Goal: Obtain resource: Obtain resource

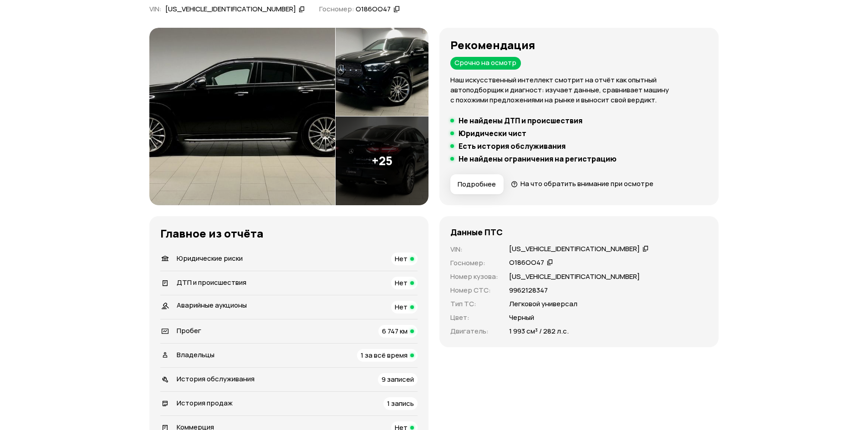
scroll to position [91, 0]
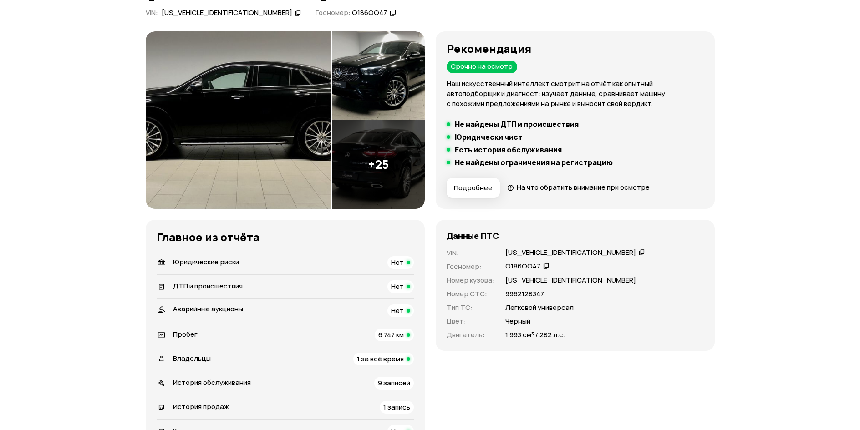
click at [276, 117] on img at bounding box center [239, 120] width 186 height 178
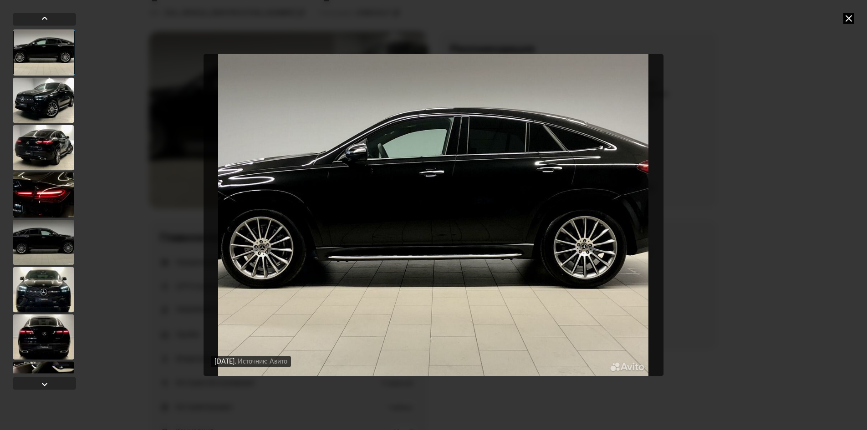
click at [43, 295] on div at bounding box center [43, 290] width 61 height 46
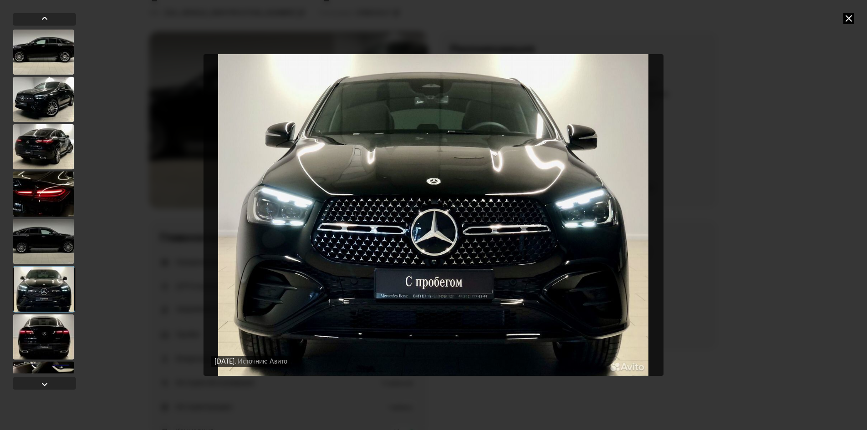
click at [45, 328] on div at bounding box center [43, 337] width 61 height 46
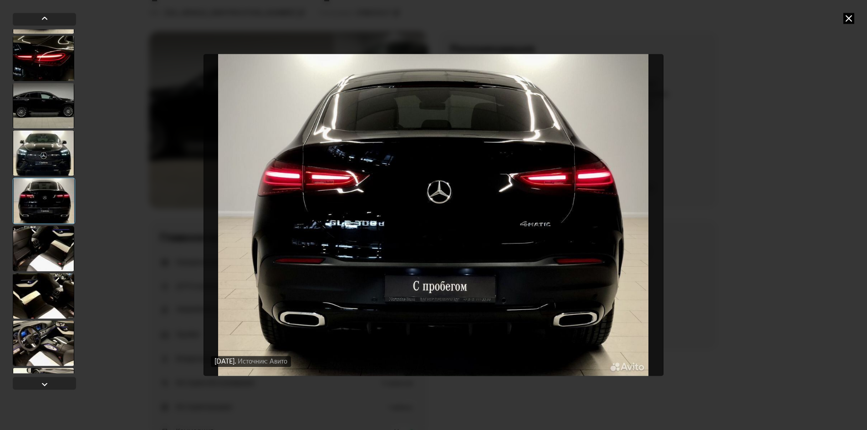
scroll to position [137, 0]
click at [56, 250] on div at bounding box center [43, 248] width 61 height 46
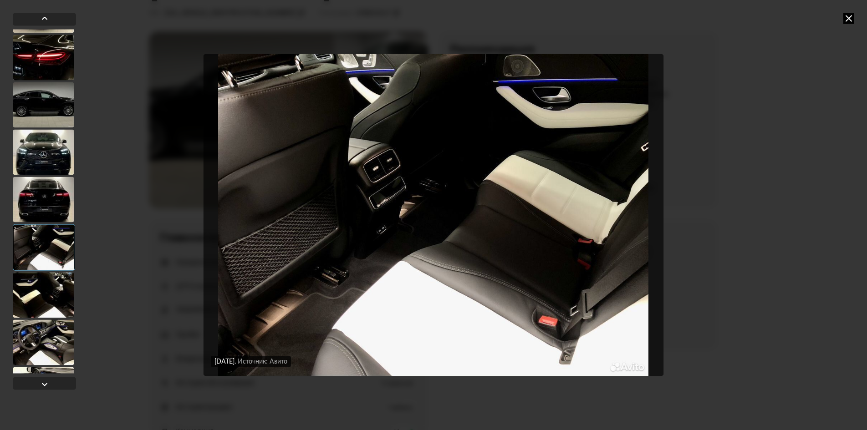
click at [60, 300] on div at bounding box center [43, 295] width 61 height 46
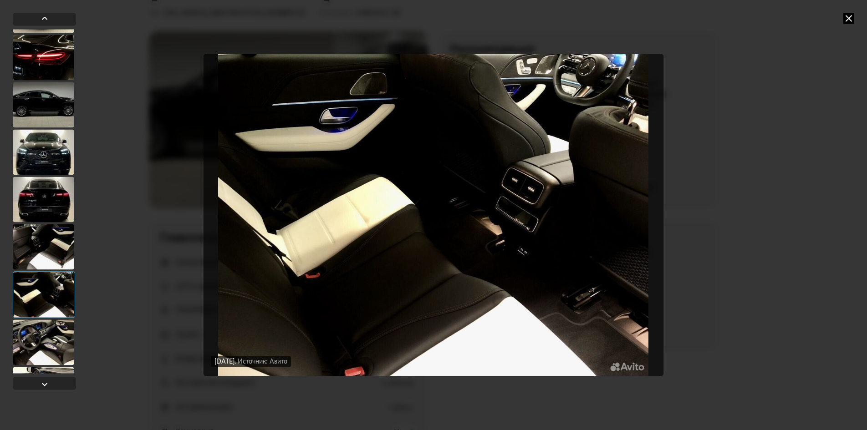
click at [52, 338] on div at bounding box center [43, 343] width 61 height 46
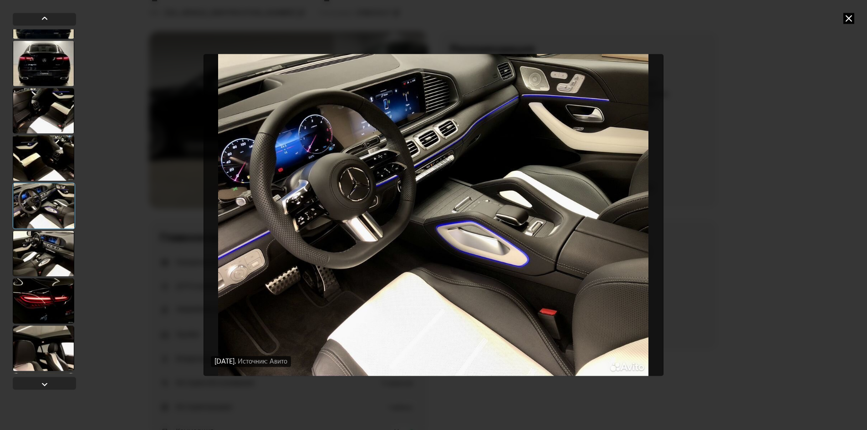
scroll to position [273, 0]
click at [60, 249] on div at bounding box center [43, 253] width 61 height 46
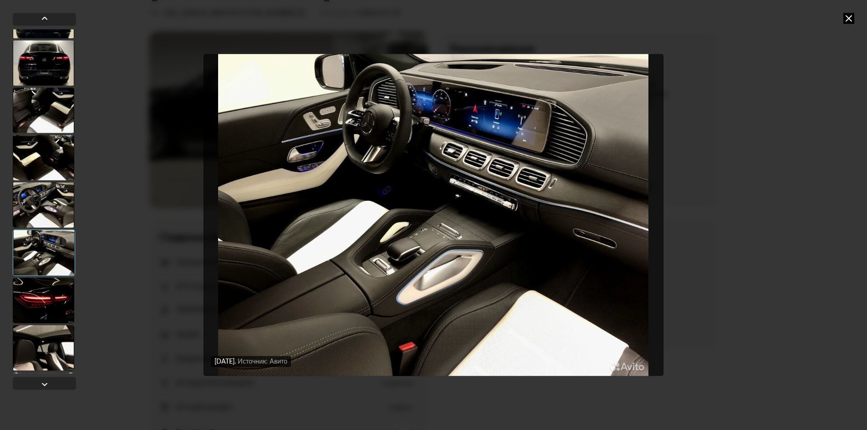
click at [50, 306] on div at bounding box center [43, 301] width 61 height 46
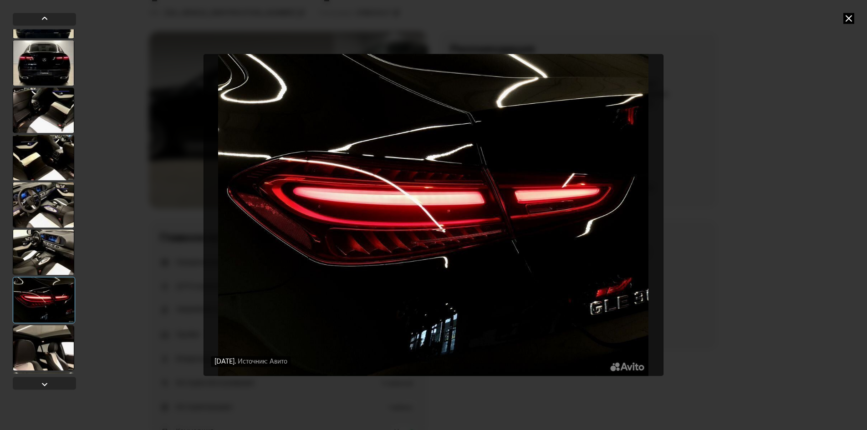
click at [46, 349] on div at bounding box center [43, 348] width 61 height 46
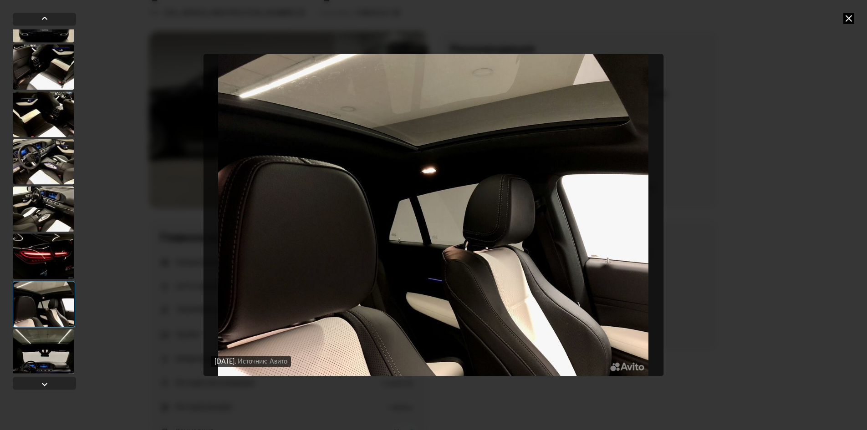
scroll to position [410, 0]
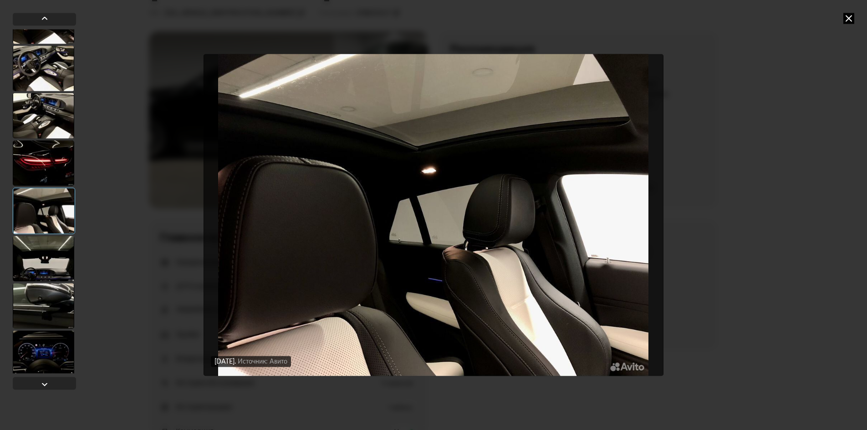
click at [51, 327] on div at bounding box center [43, 306] width 61 height 46
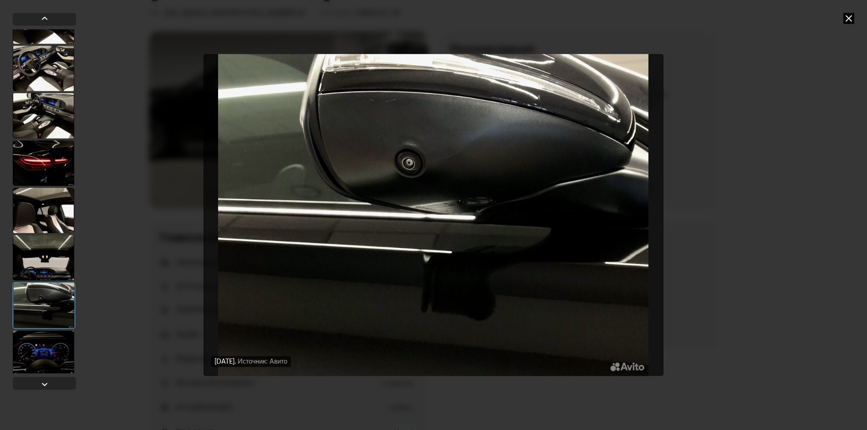
click at [53, 353] on div at bounding box center [43, 354] width 61 height 46
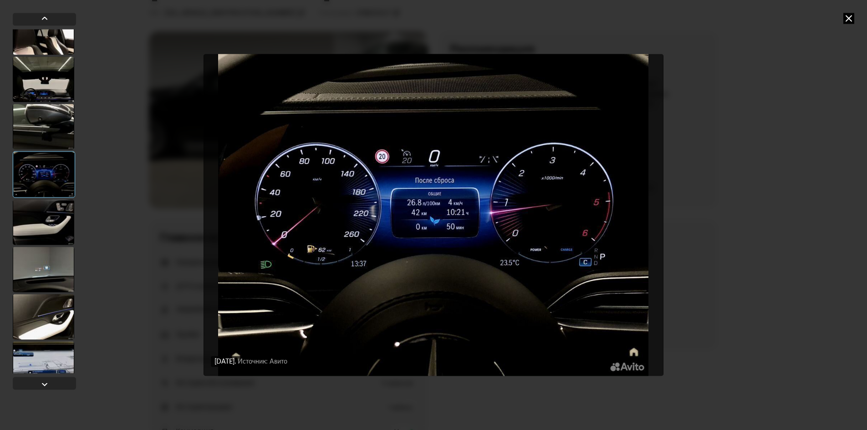
scroll to position [592, 0]
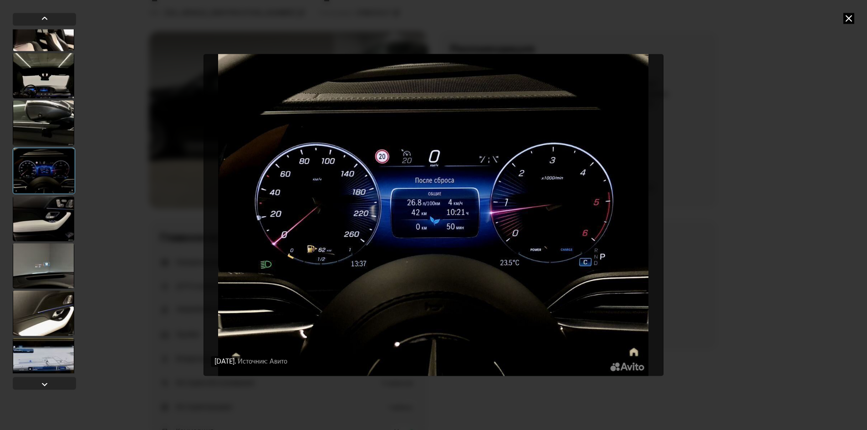
click at [53, 295] on div at bounding box center [43, 314] width 61 height 46
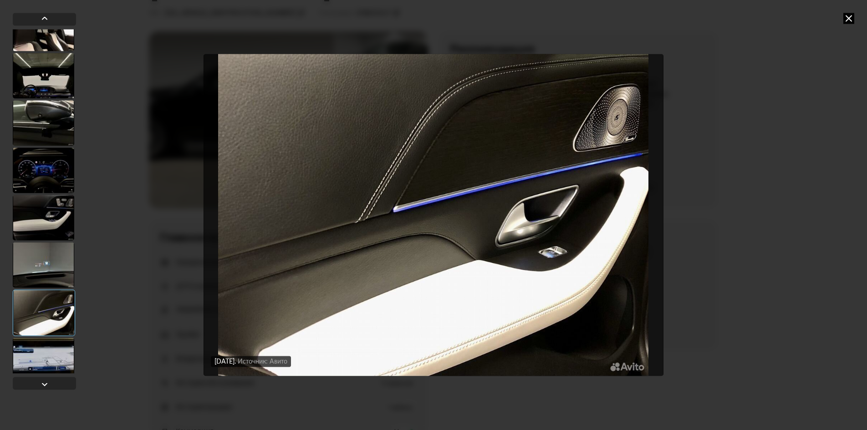
click at [56, 262] on div at bounding box center [43, 265] width 61 height 46
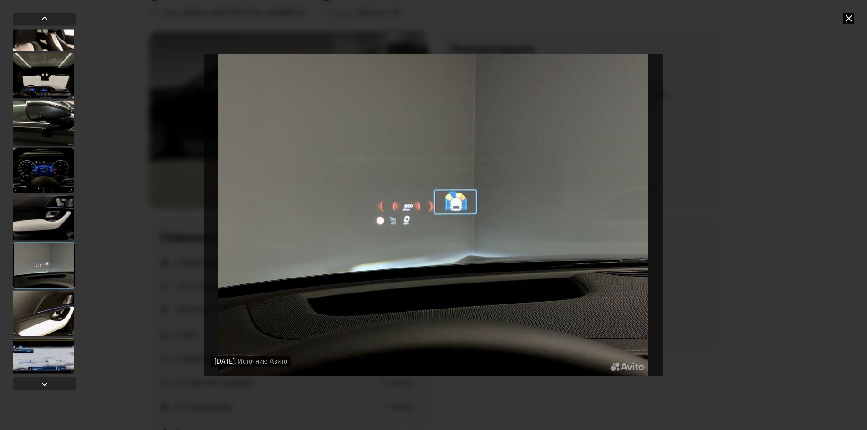
click at [48, 335] on div at bounding box center [43, 314] width 61 height 46
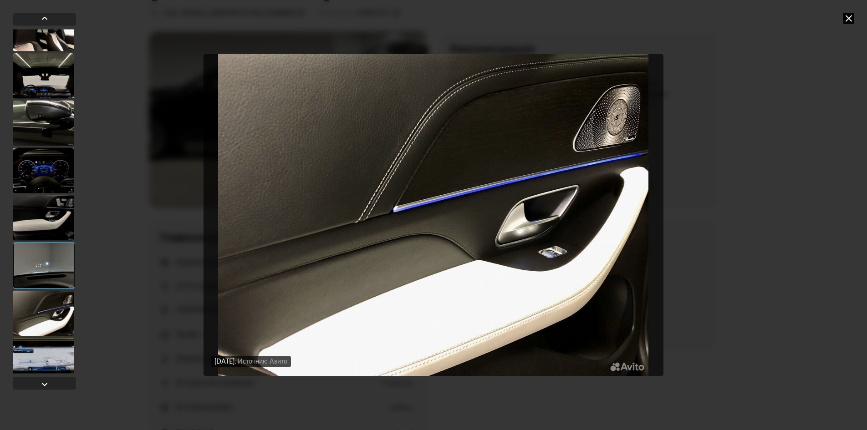
click at [52, 374] on div at bounding box center [44, 203] width 63 height 381
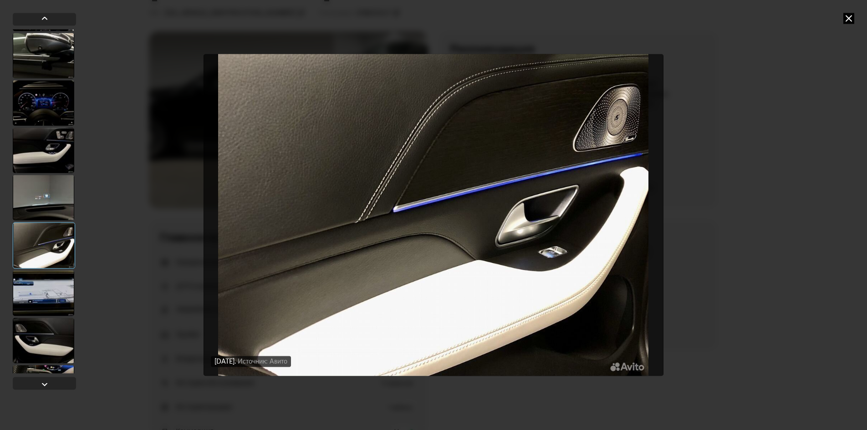
scroll to position [729, 0]
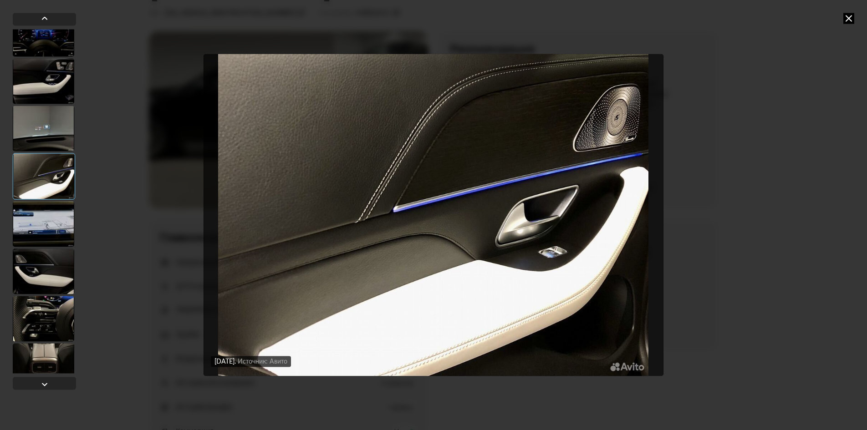
click at [59, 327] on div at bounding box center [43, 319] width 61 height 46
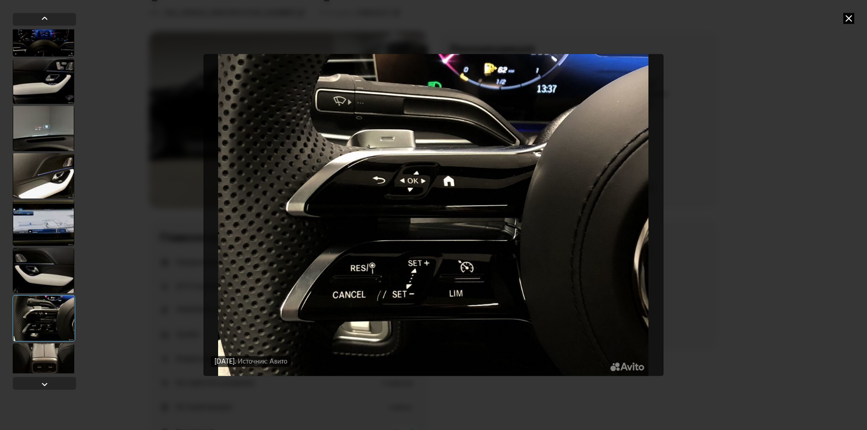
click at [52, 357] on div at bounding box center [43, 366] width 61 height 46
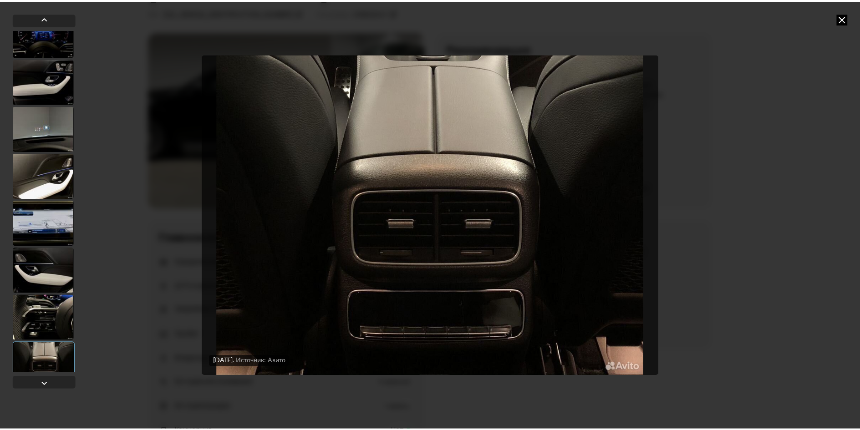
scroll to position [956, 0]
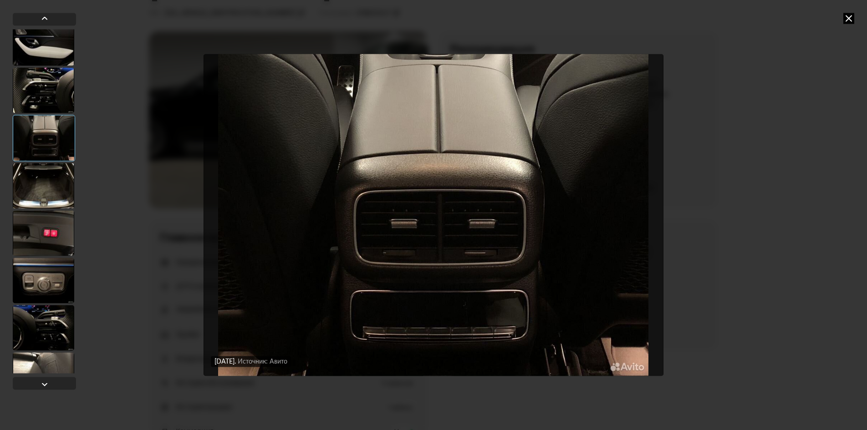
click at [57, 320] on div at bounding box center [43, 328] width 61 height 46
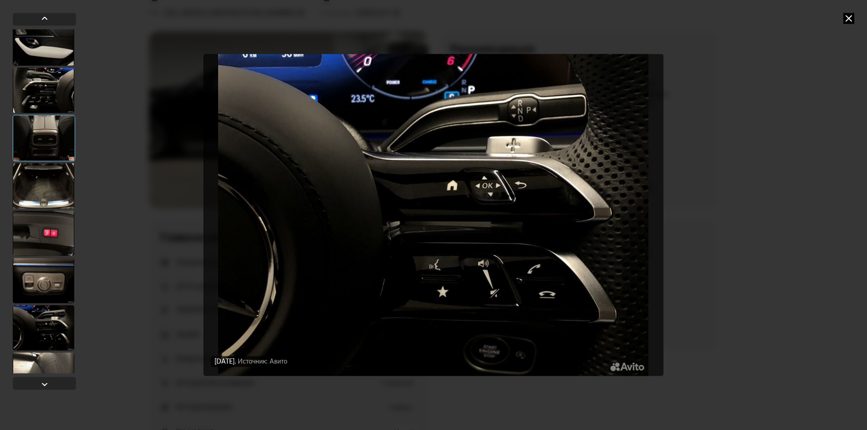
click at [56, 365] on div at bounding box center [43, 375] width 61 height 46
drag, startPoint x: 849, startPoint y: 19, endPoint x: 842, endPoint y: 21, distance: 7.1
click at [848, 20] on icon at bounding box center [848, 18] width 11 height 11
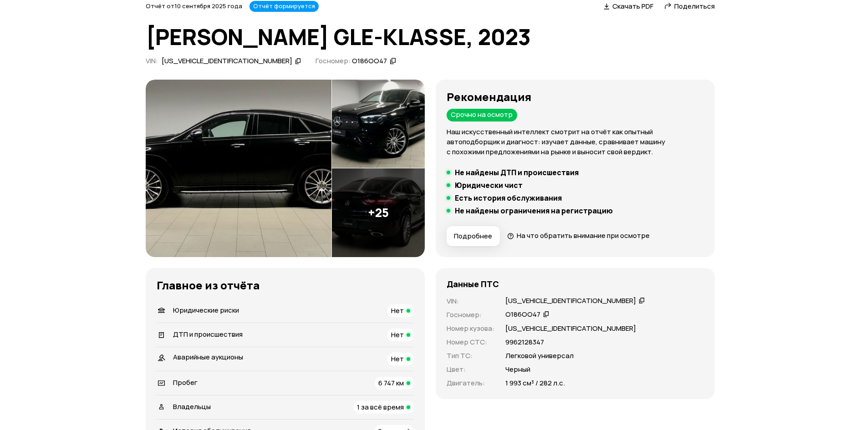
scroll to position [0, 0]
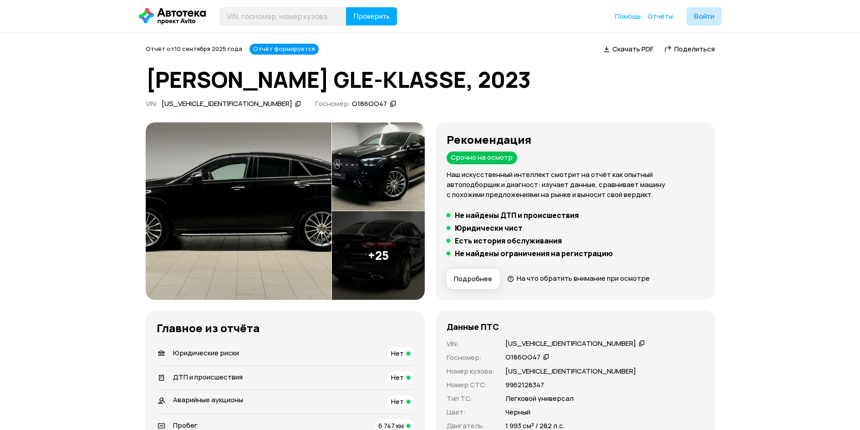
click at [383, 180] on img at bounding box center [378, 167] width 93 height 89
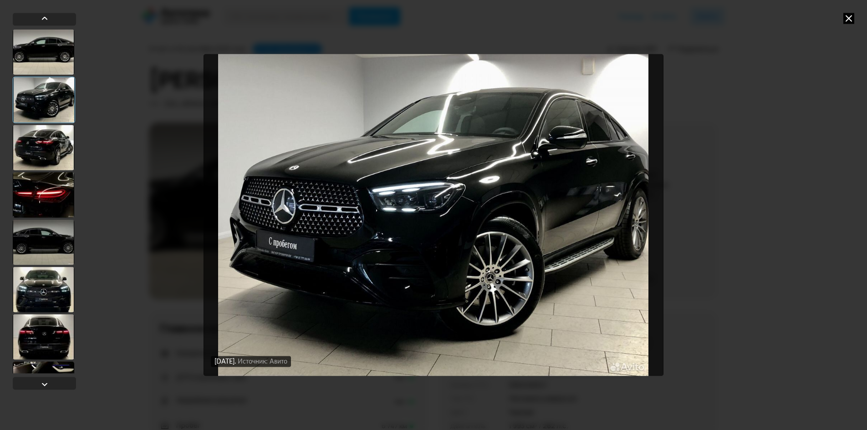
click at [848, 20] on icon at bounding box center [848, 18] width 11 height 11
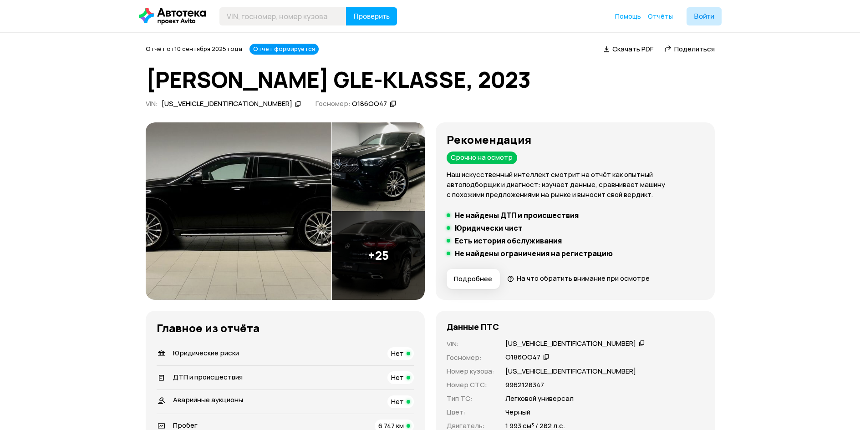
click at [534, 343] on div "[US_VEHICLE_IDENTIFICATION_NUMBER]" at bounding box center [571, 344] width 131 height 10
click at [534, 342] on div "[US_VEHICLE_IDENTIFICATION_NUMBER]" at bounding box center [571, 344] width 131 height 10
copy div "[US_VEHICLE_IDENTIFICATION_NUMBER]"
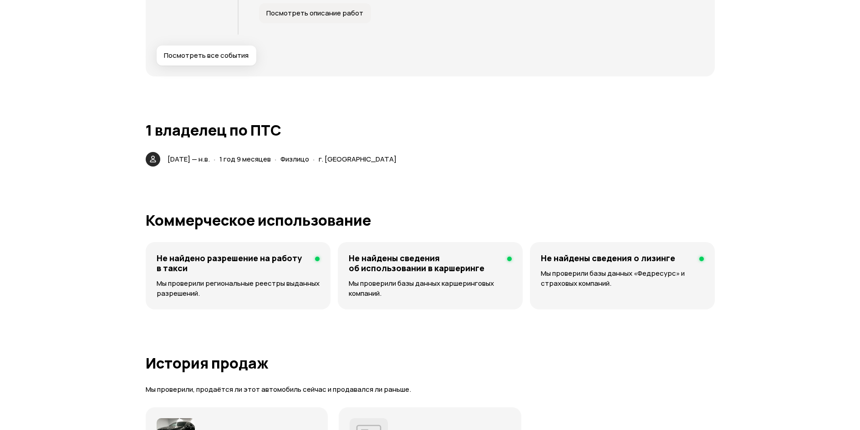
scroll to position [2414, 0]
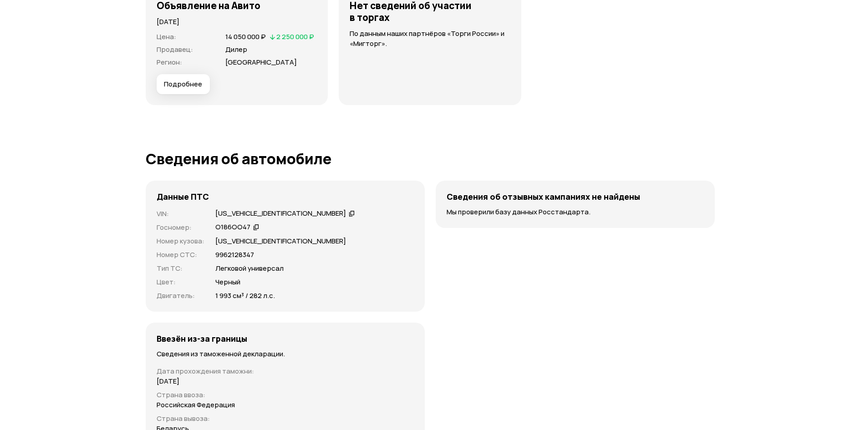
click at [195, 82] on span "Подробнее" at bounding box center [183, 84] width 38 height 9
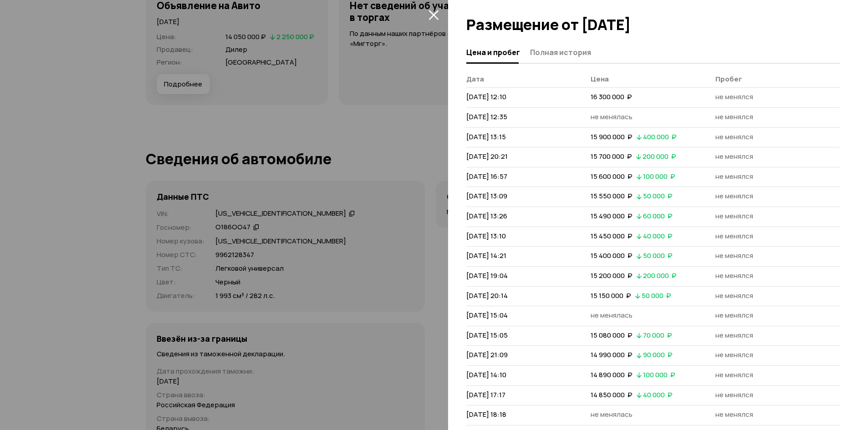
click at [359, 194] on div at bounding box center [433, 215] width 867 height 430
